Goal: Task Accomplishment & Management: Use online tool/utility

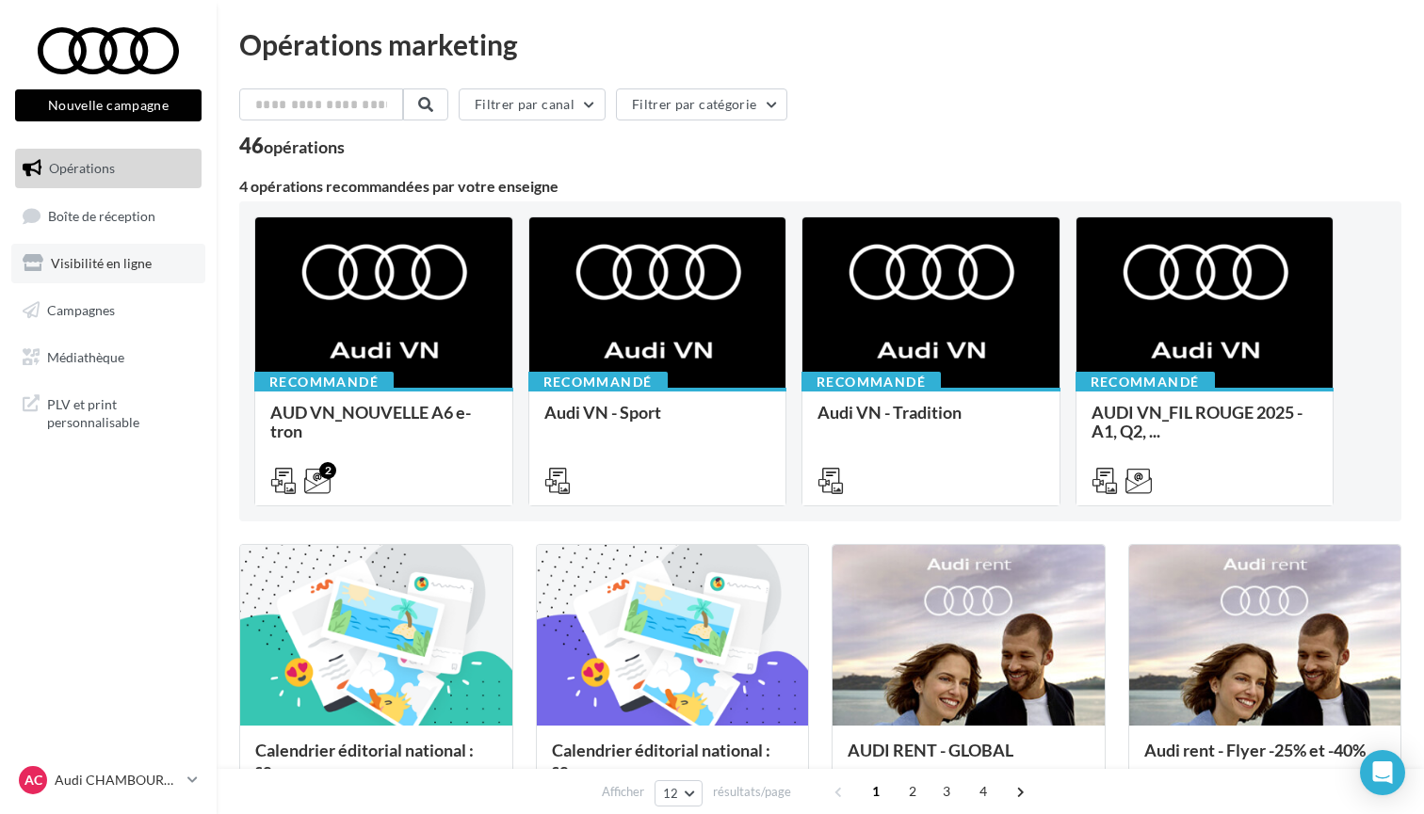
click at [110, 256] on span "Visibilité en ligne" at bounding box center [101, 263] width 101 height 16
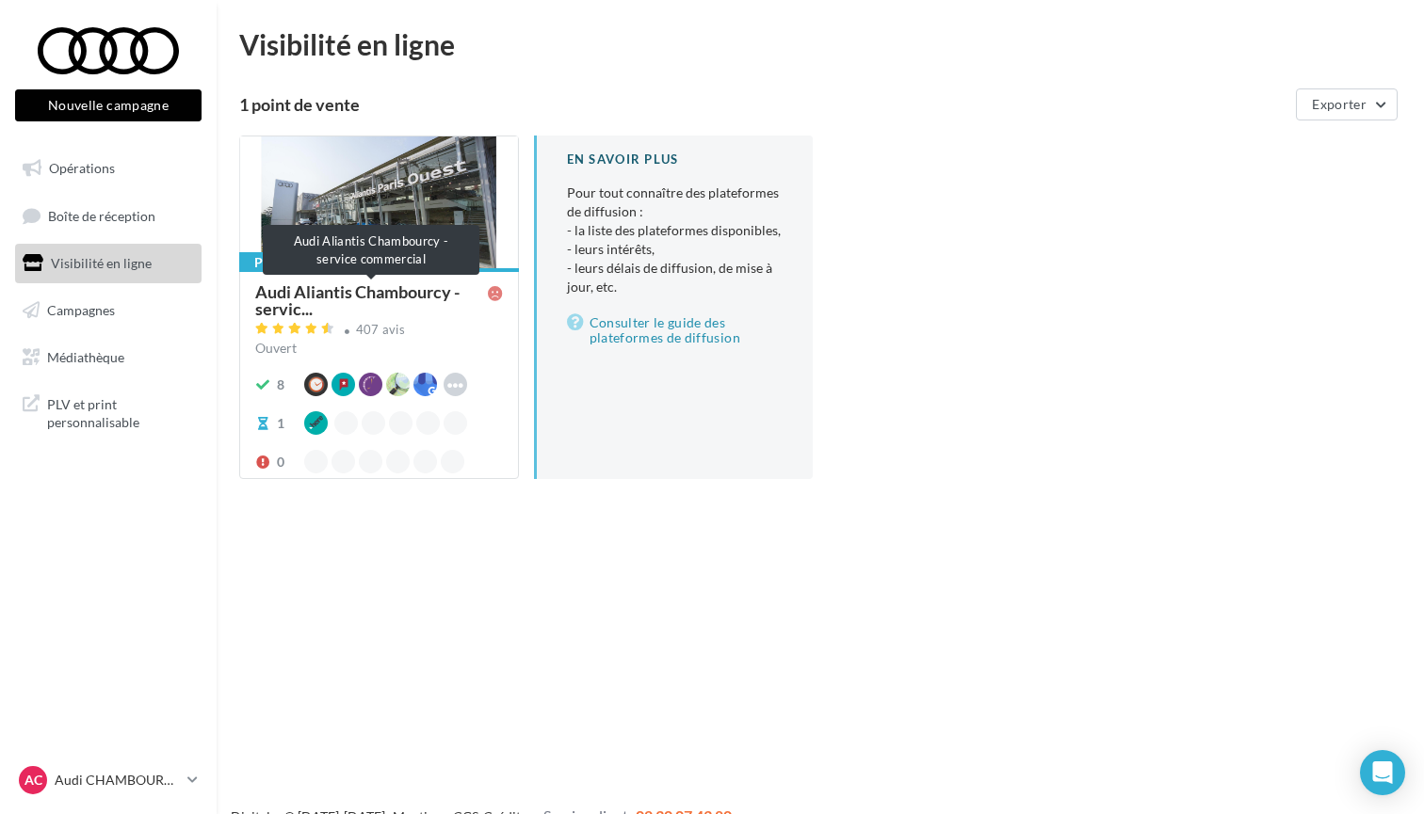
click at [409, 297] on span "Audi Aliantis Chambourcy - servic..." at bounding box center [371, 300] width 233 height 34
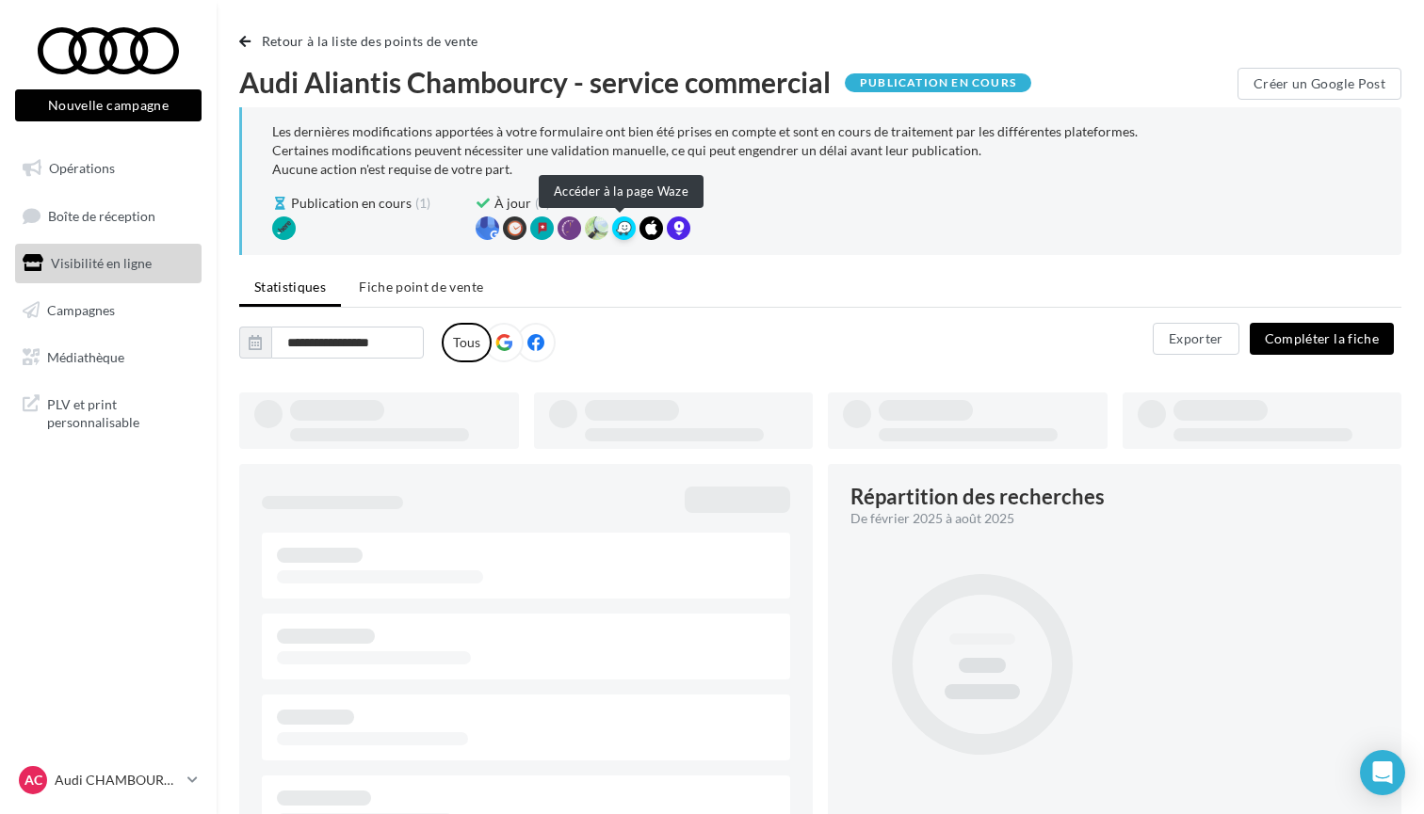
type input "**********"
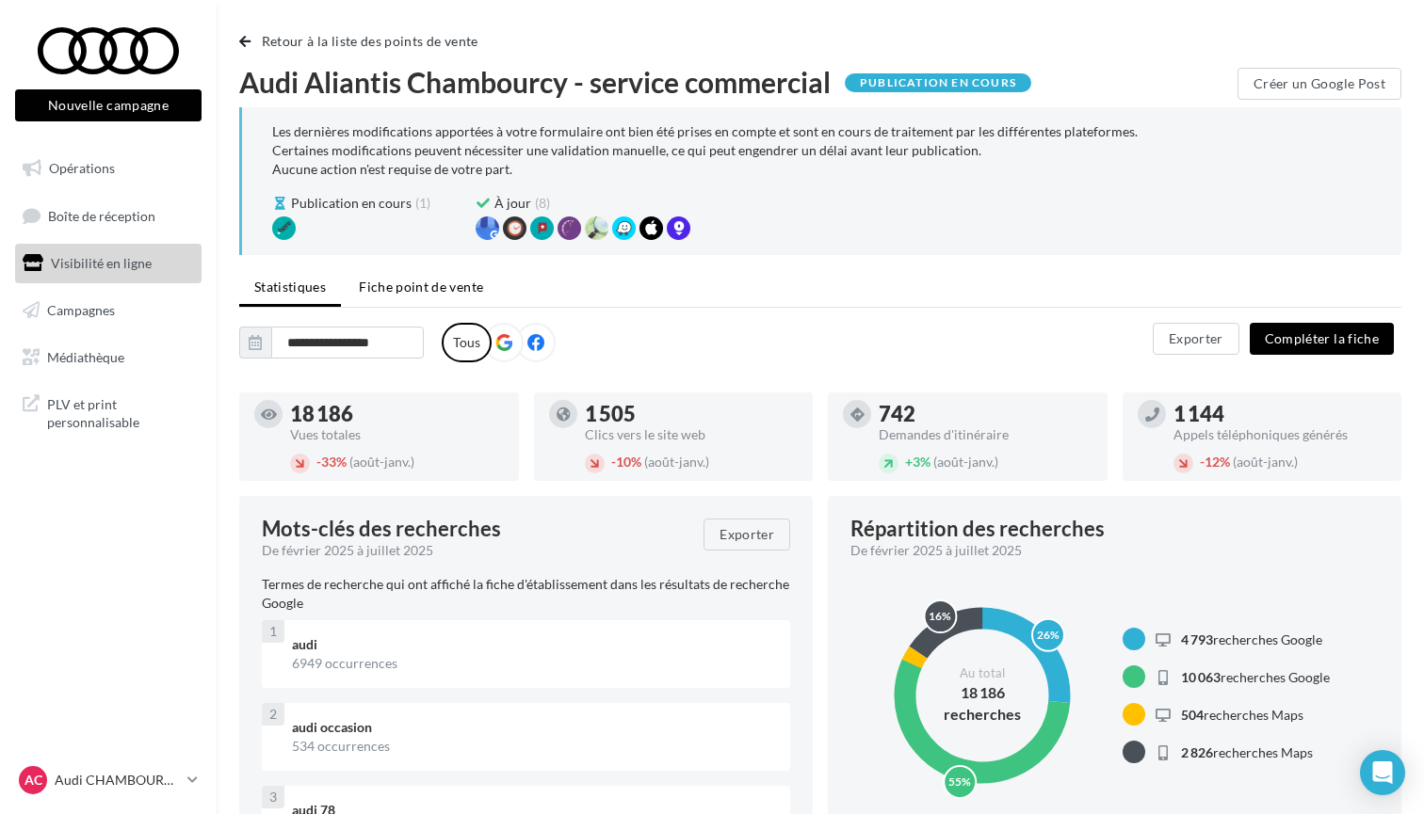
click at [429, 274] on li "Fiche point de vente" at bounding box center [421, 287] width 154 height 34
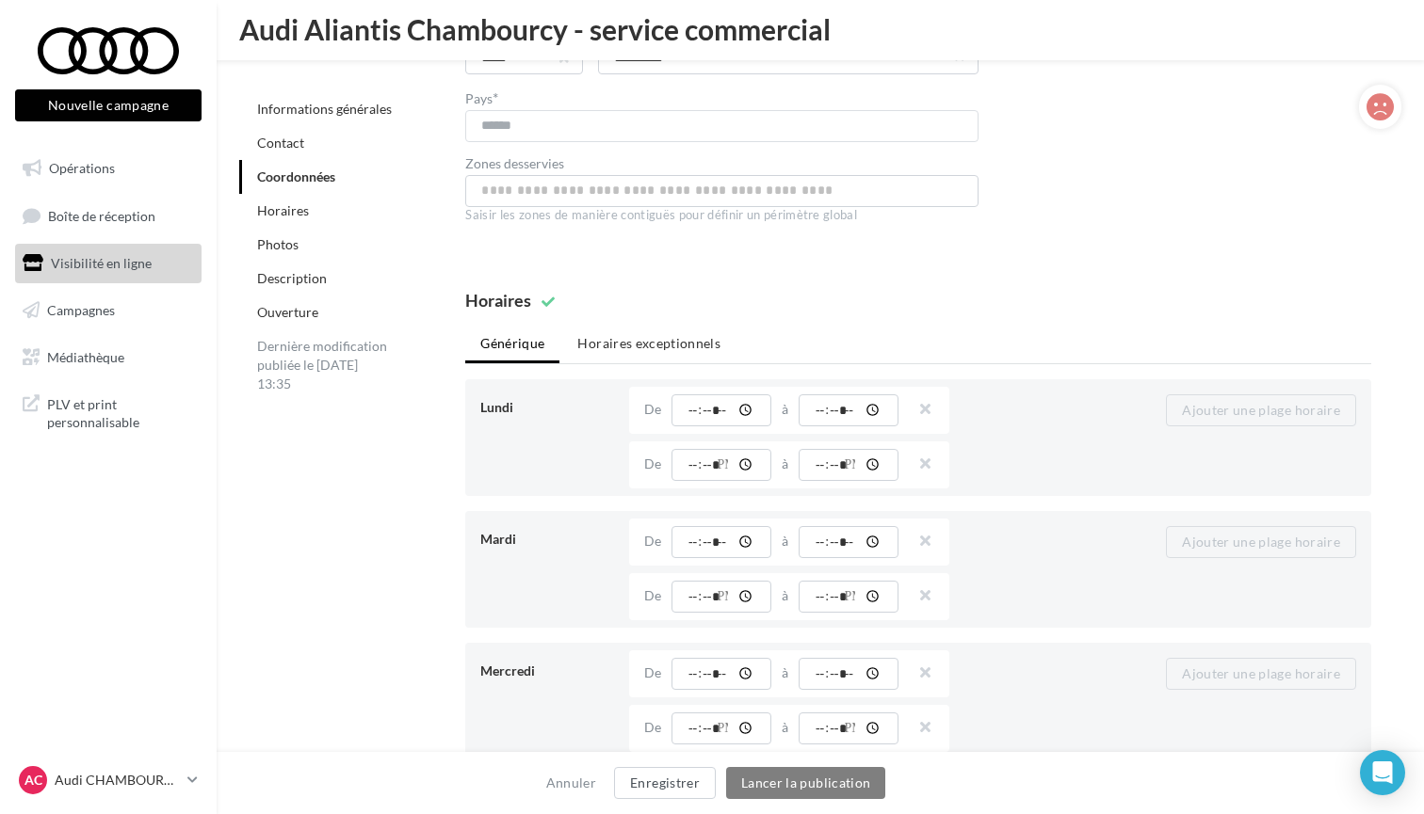
scroll to position [1540, 0]
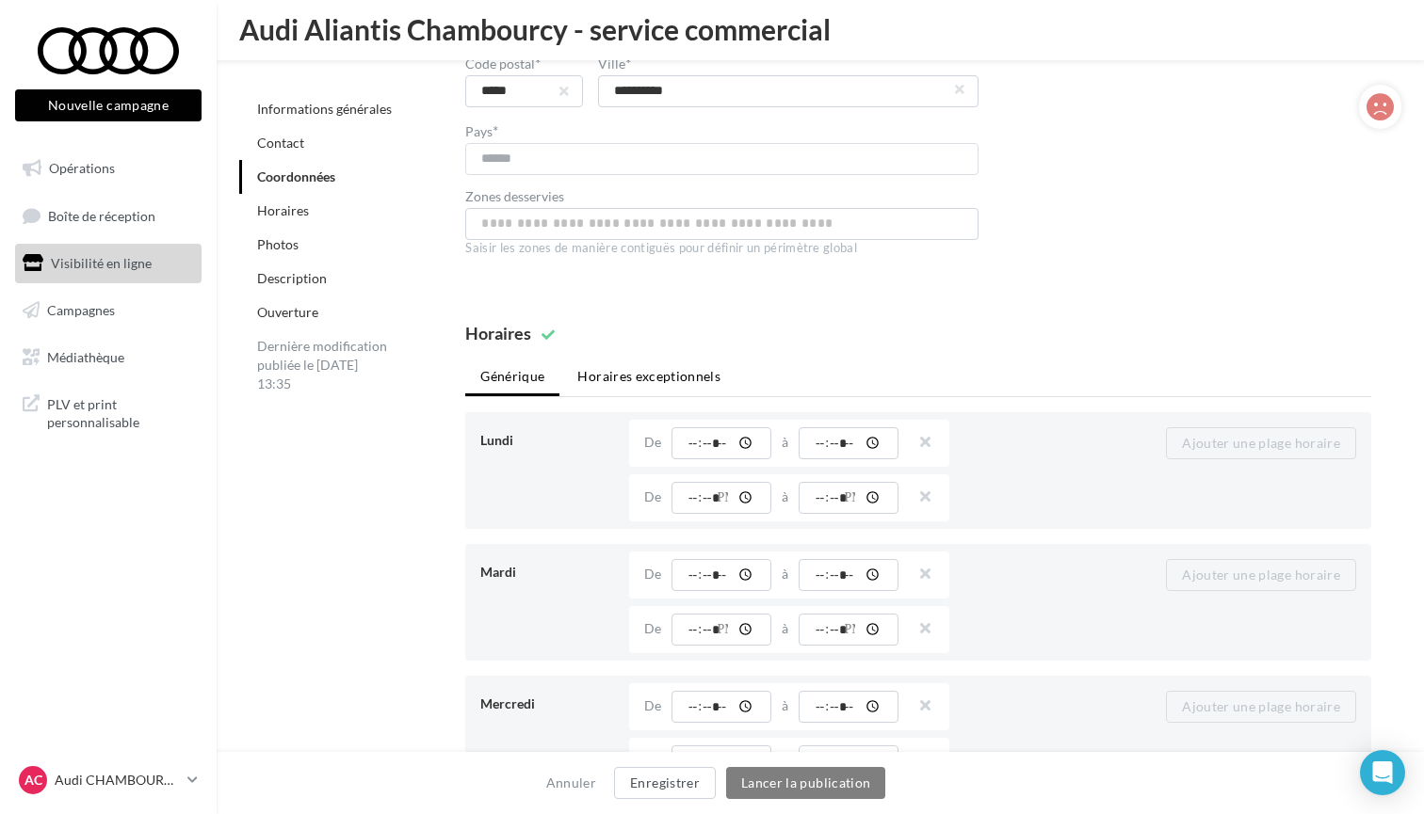
click at [653, 380] on li "Horaires exceptionnels" at bounding box center [648, 377] width 173 height 34
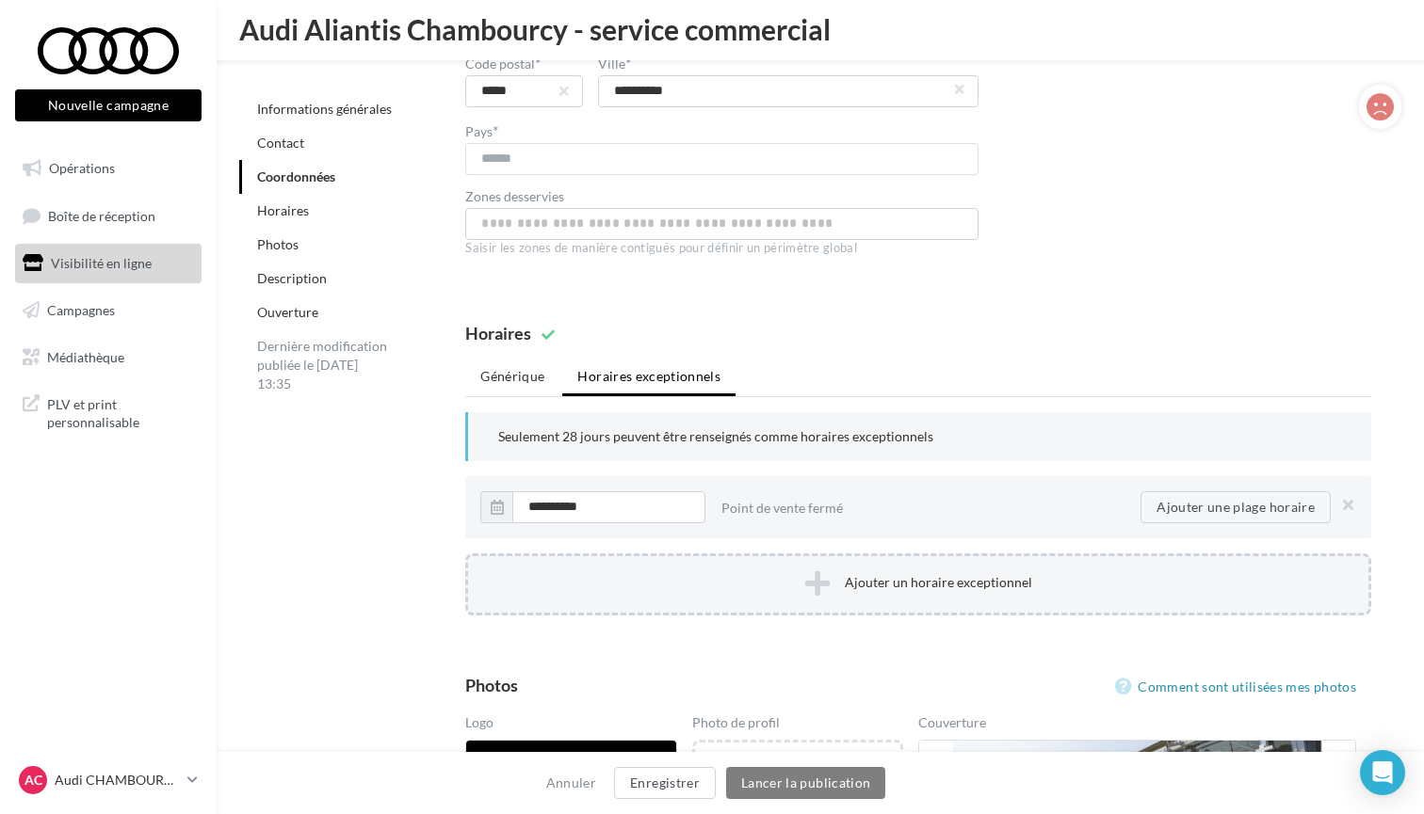
click at [800, 572] on button "Ajouter un horaire exceptionnel" at bounding box center [918, 585] width 906 height 62
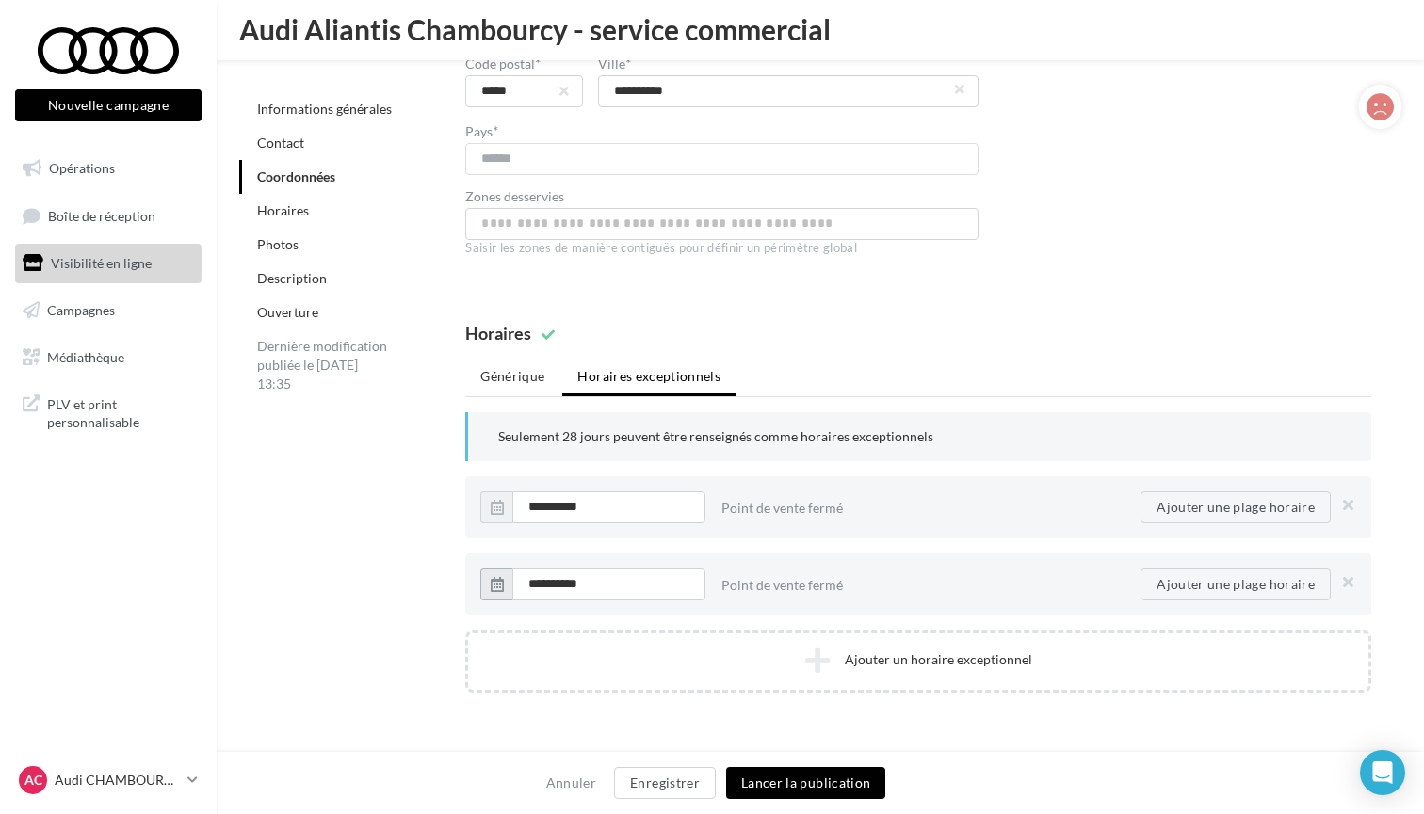
click at [498, 588] on button "button" at bounding box center [496, 585] width 32 height 32
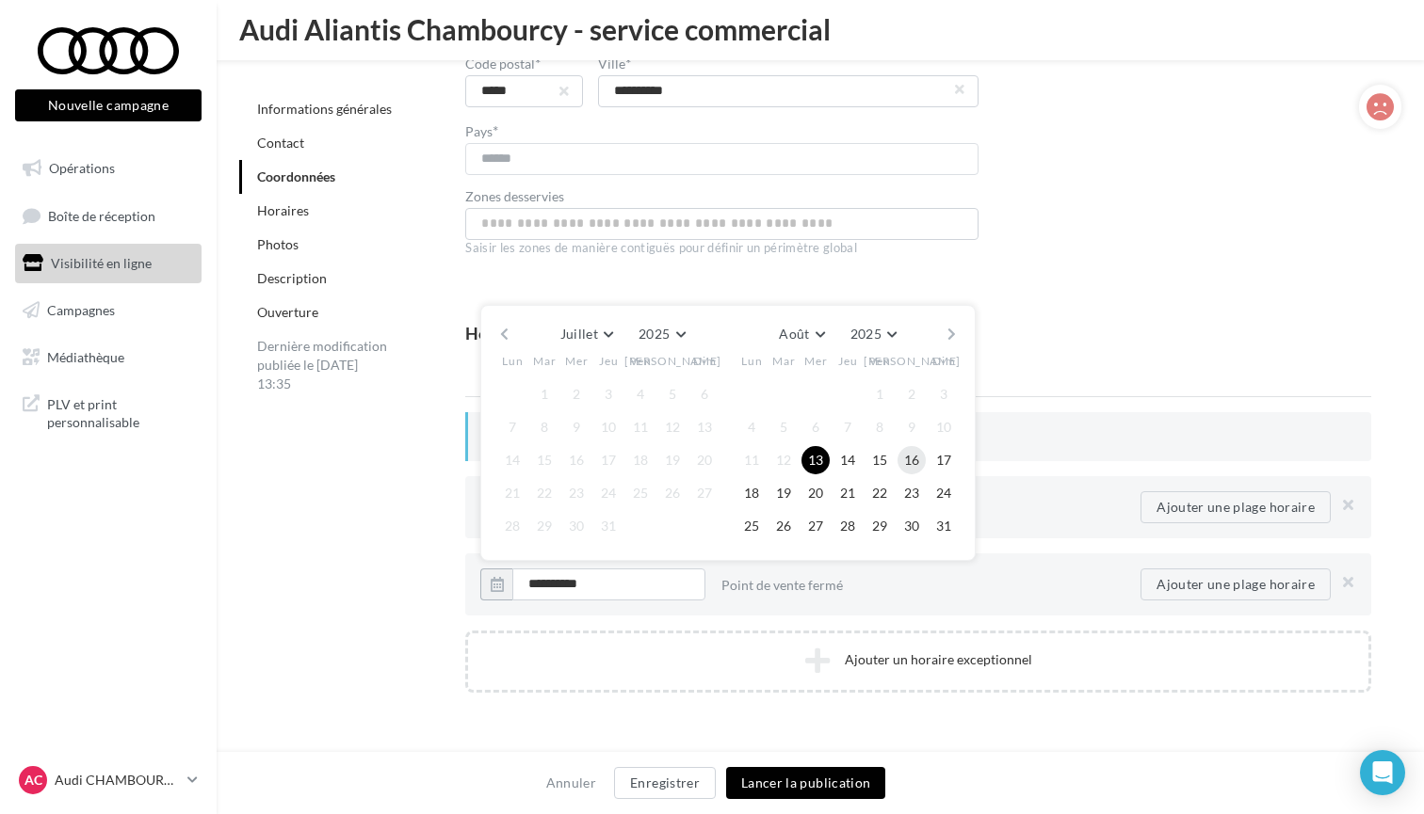
click at [907, 458] on button "16" at bounding box center [911, 460] width 28 height 28
type input "**********"
click at [915, 460] on button "16" at bounding box center [911, 460] width 28 height 28
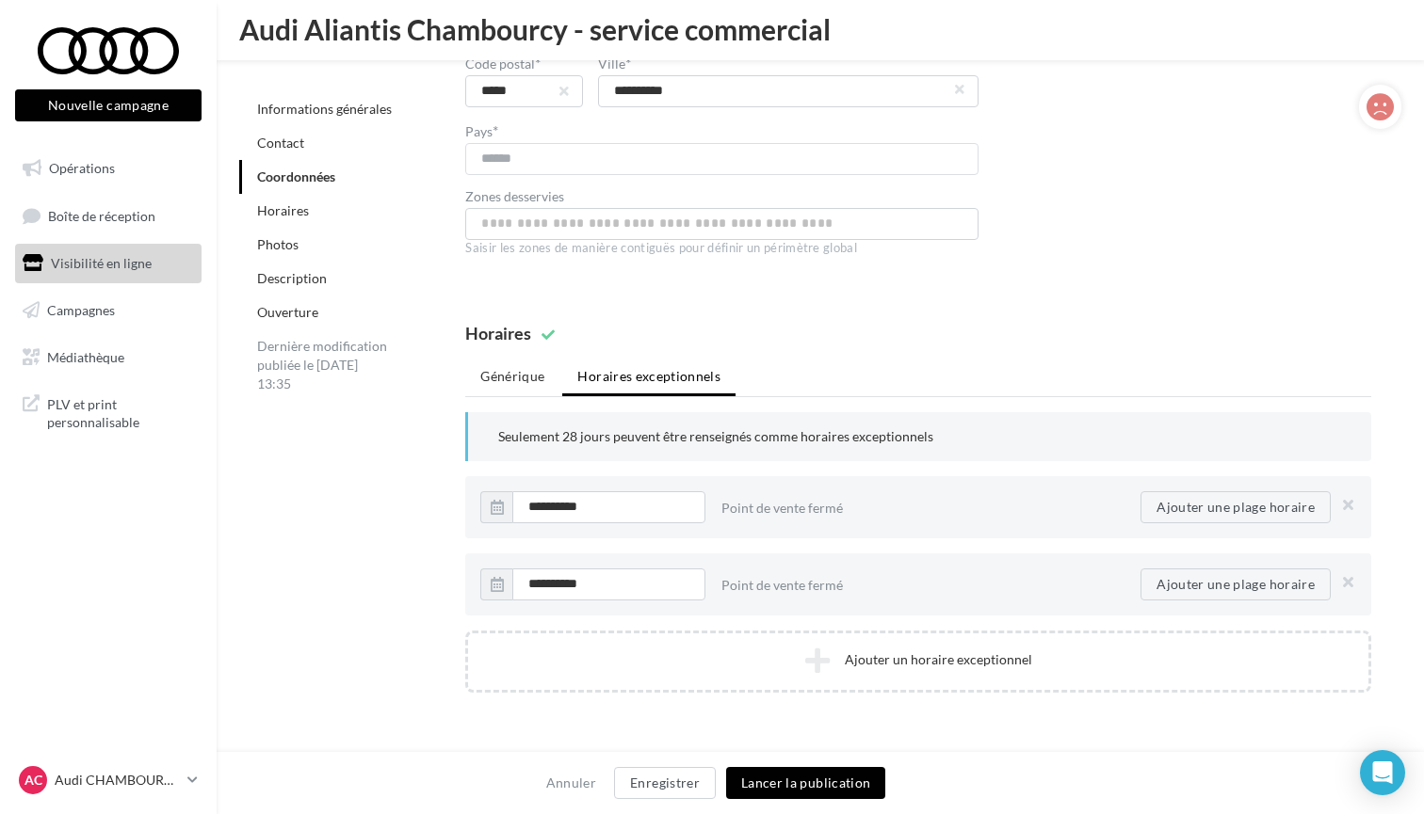
scroll to position [1639, 0]
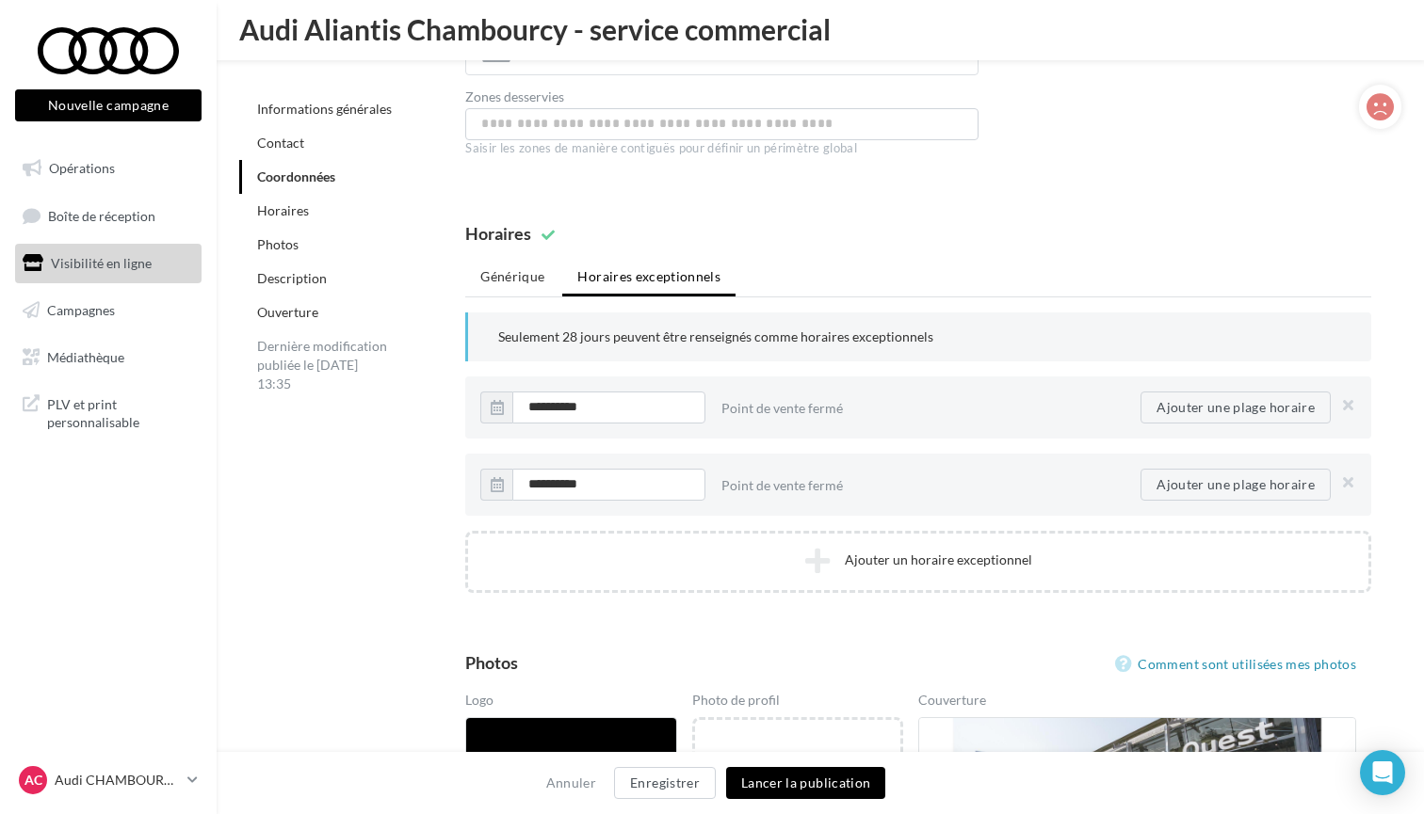
click at [817, 782] on button "Lancer la publication" at bounding box center [805, 783] width 159 height 32
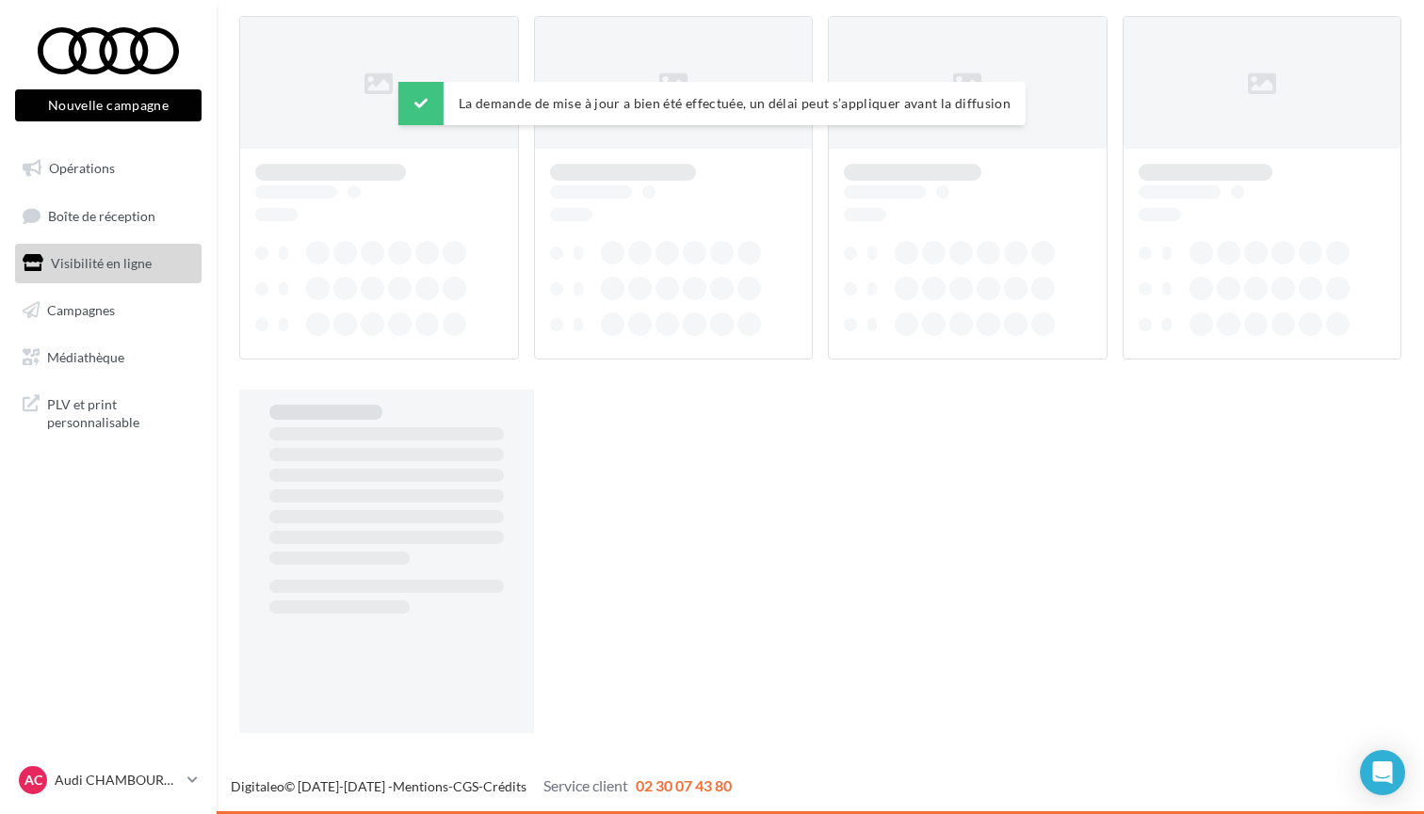
scroll to position [30, 0]
